Goal: Task Accomplishment & Management: Manage account settings

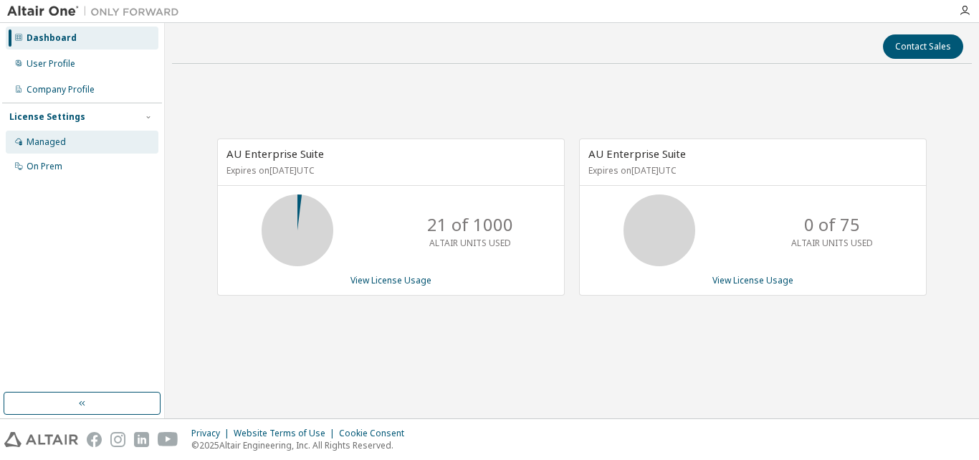
click at [100, 134] on div "Managed" at bounding box center [82, 142] width 153 height 23
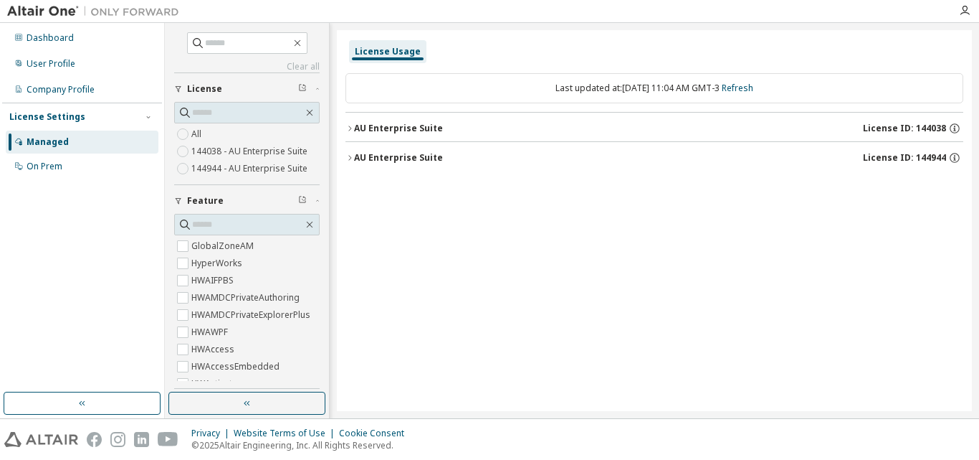
click at [359, 130] on div "AU Enterprise Suite" at bounding box center [398, 128] width 89 height 11
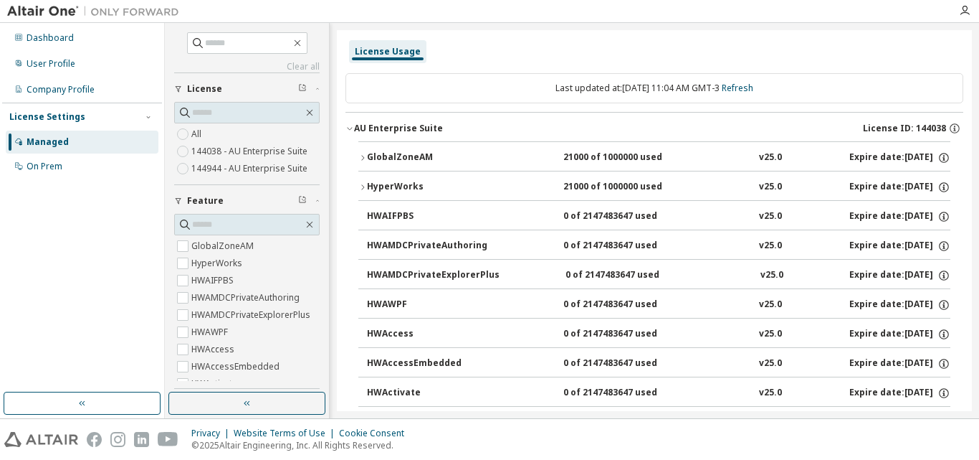
click at [348, 130] on icon "button" at bounding box center [350, 128] width 9 height 9
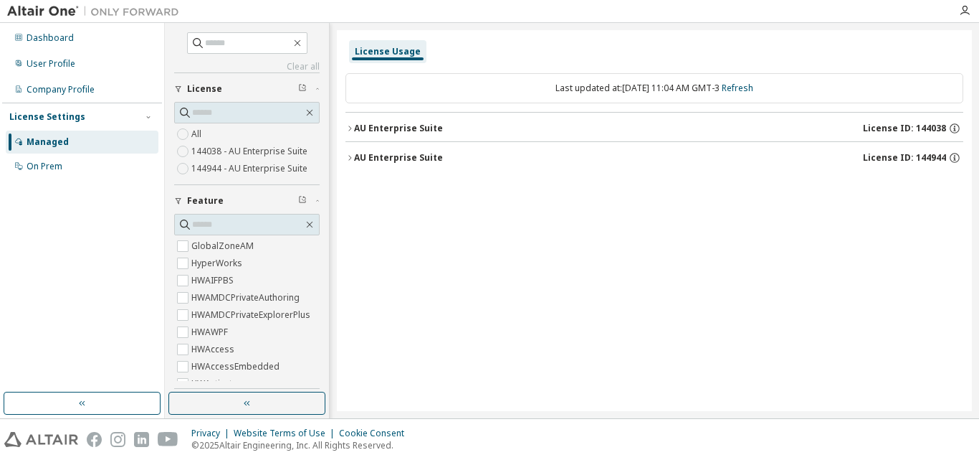
click at [354, 159] on div "AU Enterprise Suite" at bounding box center [398, 157] width 89 height 11
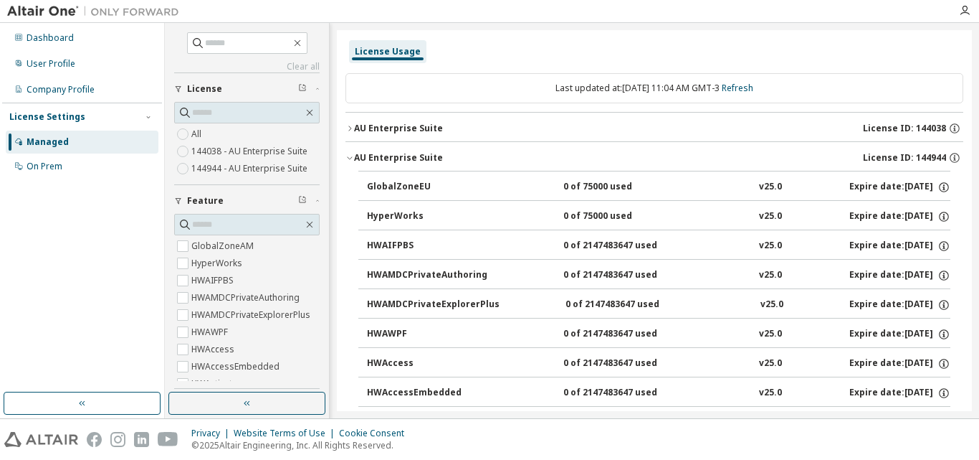
click at [354, 159] on div "AU Enterprise Suite" at bounding box center [398, 157] width 89 height 11
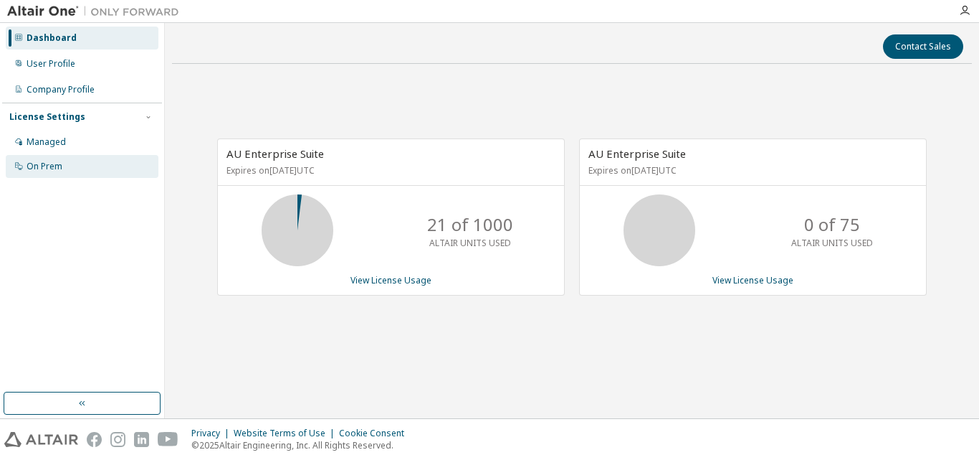
click at [47, 167] on div "On Prem" at bounding box center [45, 166] width 36 height 11
click at [42, 163] on div "On Prem" at bounding box center [45, 166] width 36 height 11
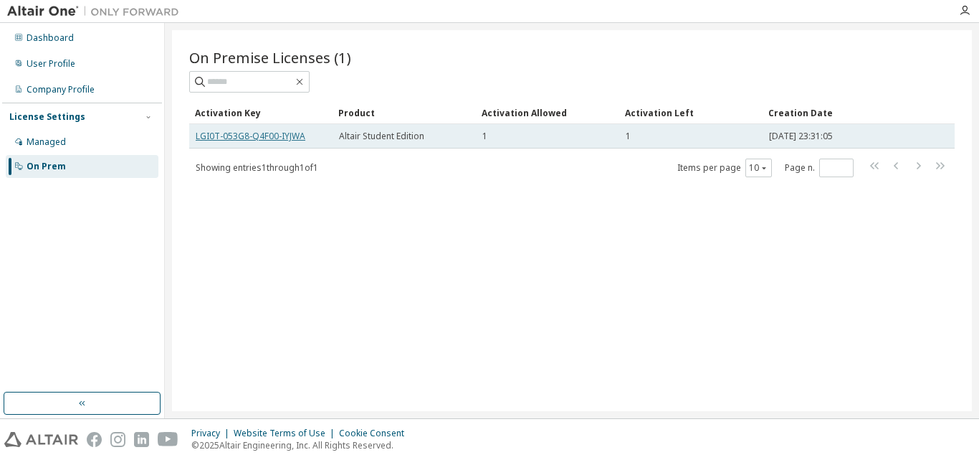
click at [286, 130] on td "LGI0T-053G8-Q4F00-IYJWA" at bounding box center [260, 136] width 143 height 24
click at [285, 133] on link "LGI0T-053G8-Q4F00-IYJWA" at bounding box center [251, 136] width 110 height 12
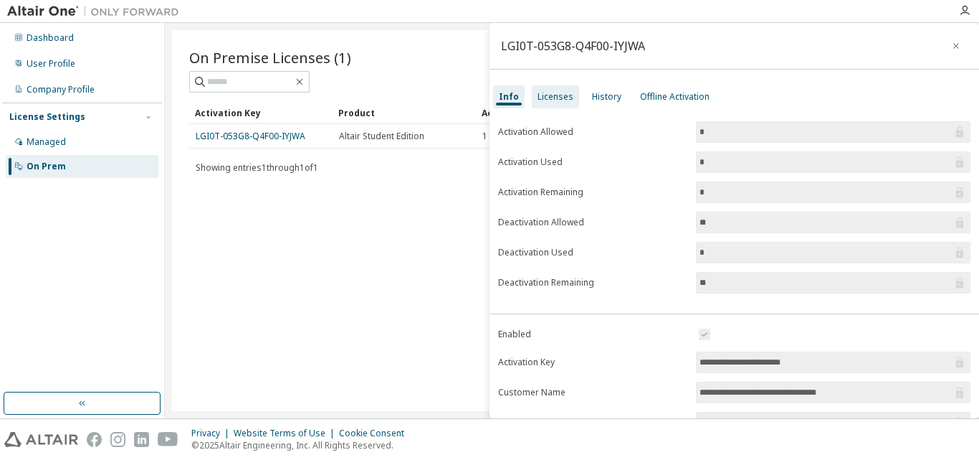
click at [540, 105] on div "Licenses" at bounding box center [555, 96] width 47 height 23
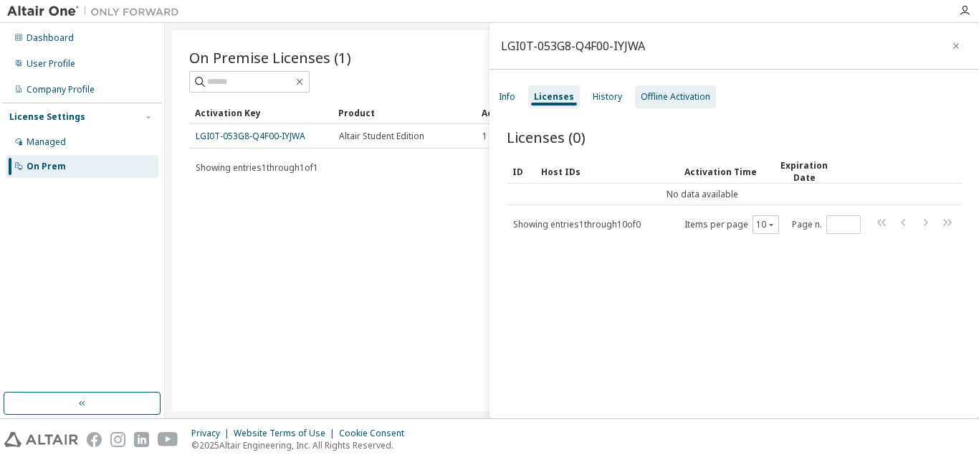
click at [645, 98] on div "Offline Activation" at bounding box center [676, 96] width 70 height 11
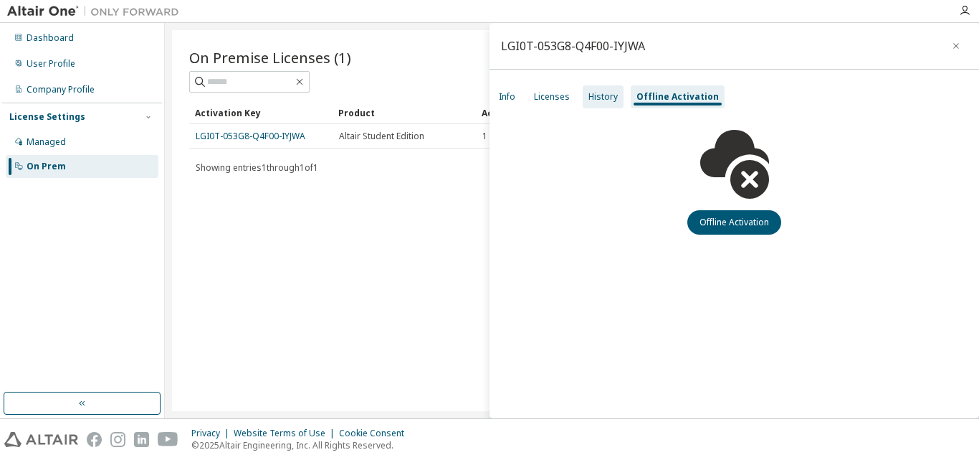
click at [606, 88] on div "History" at bounding box center [603, 96] width 41 height 23
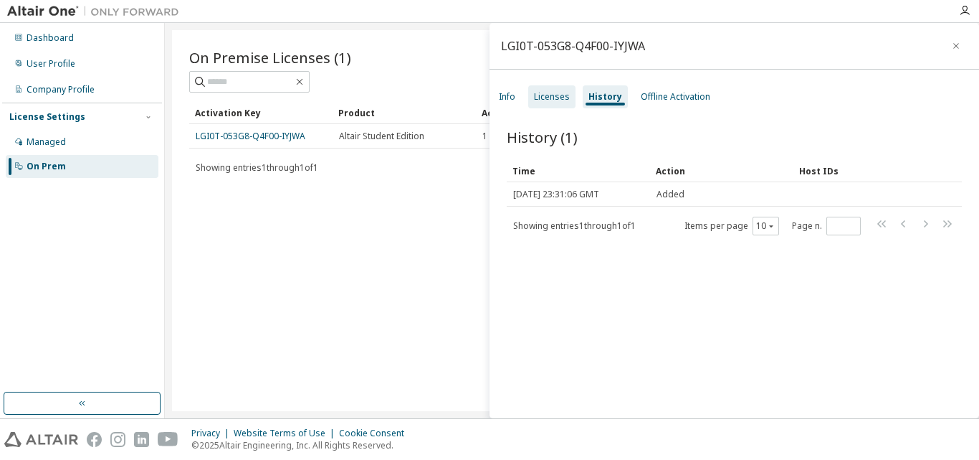
click at [566, 90] on div "Licenses" at bounding box center [551, 96] width 47 height 23
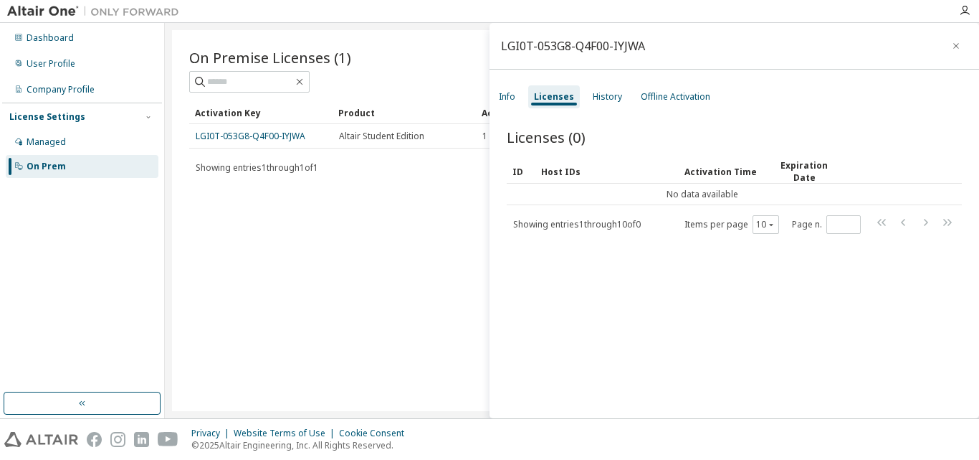
click at [305, 114] on div "Activation Key" at bounding box center [261, 112] width 132 height 23
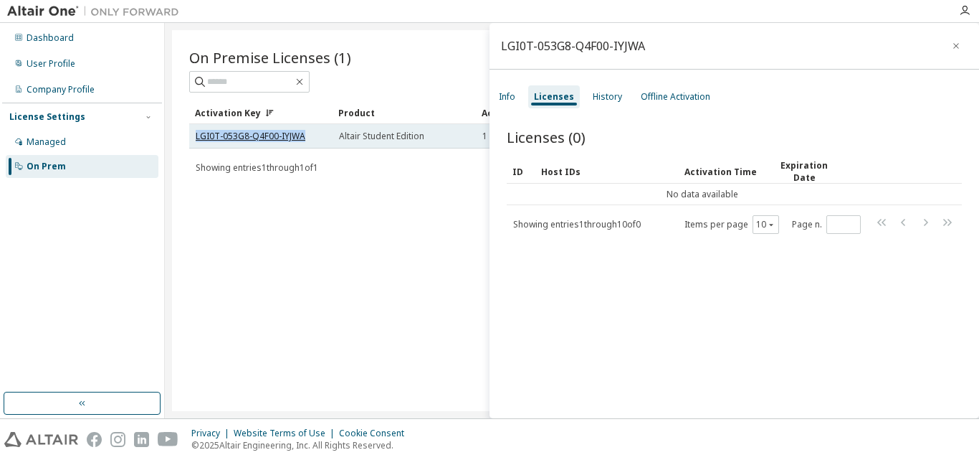
drag, startPoint x: 306, startPoint y: 136, endPoint x: 198, endPoint y: 133, distance: 108.3
click at [198, 133] on div "LGI0T-053G8-Q4F00-IYJWA" at bounding box center [261, 136] width 131 height 11
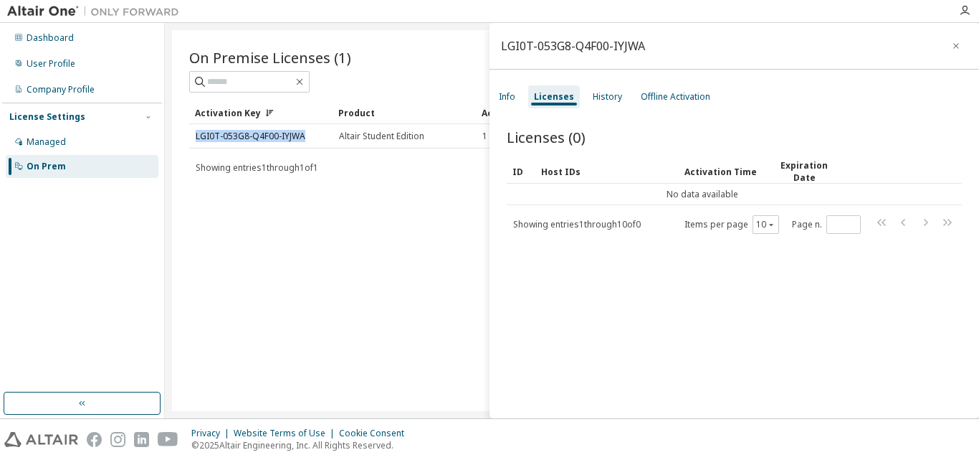
copy link "LGI0T-053G8-Q4F00-IYJWA"
